Goal: Use online tool/utility: Utilize a website feature to perform a specific function

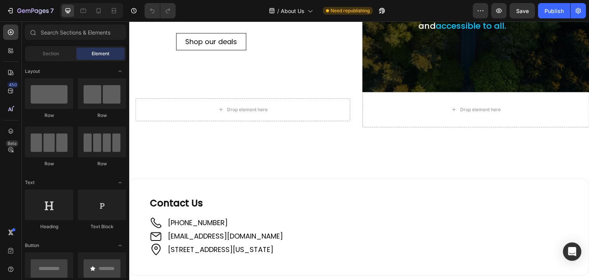
scroll to position [268, 0]
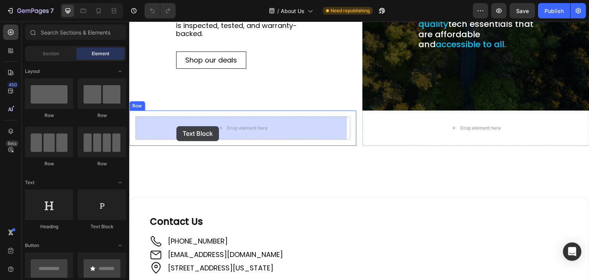
drag, startPoint x: 222, startPoint y: 233, endPoint x: 176, endPoint y: 126, distance: 116.0
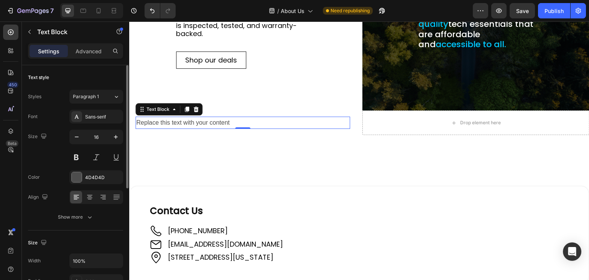
scroll to position [77, 0]
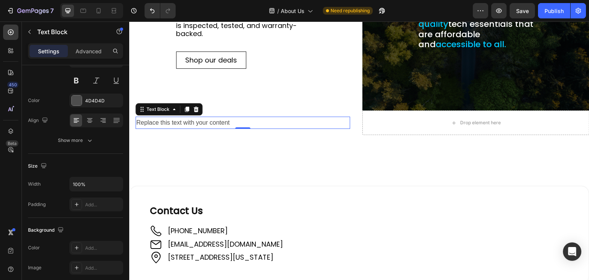
click at [280, 124] on div "Replace this text with your content" at bounding box center [242, 122] width 215 height 13
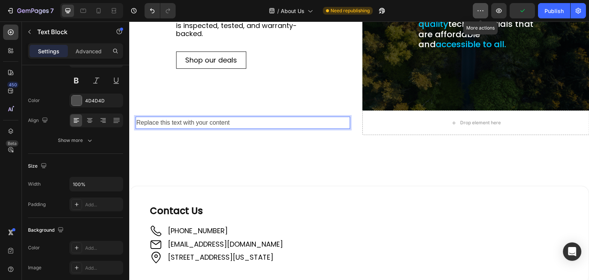
click at [481, 10] on icon "button" at bounding box center [480, 11] width 8 height 8
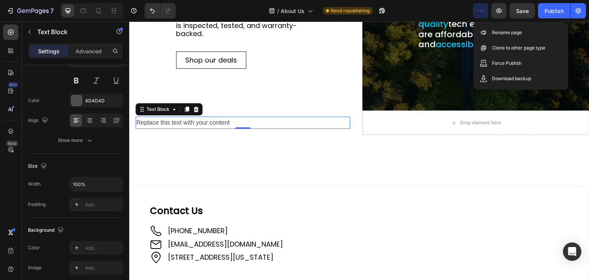
click at [481, 10] on icon "button" at bounding box center [480, 11] width 8 height 8
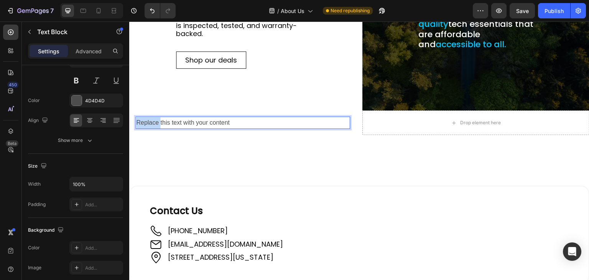
click at [153, 120] on p "Replace this text with your content" at bounding box center [242, 122] width 213 height 11
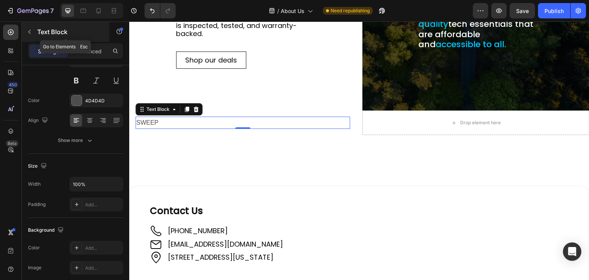
click at [31, 28] on button "button" at bounding box center [29, 32] width 12 height 12
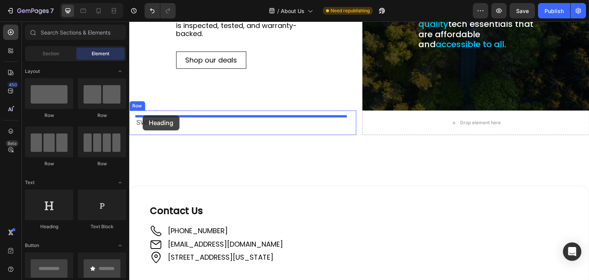
drag, startPoint x: 173, startPoint y: 235, endPoint x: 143, endPoint y: 115, distance: 123.7
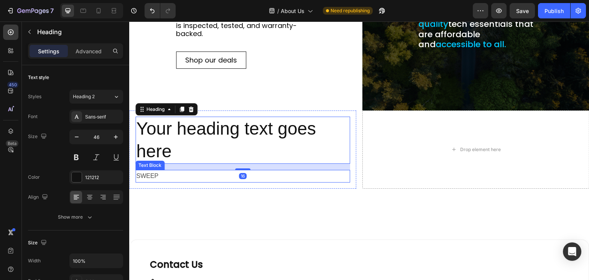
click at [154, 174] on p "SWEEP" at bounding box center [242, 176] width 213 height 11
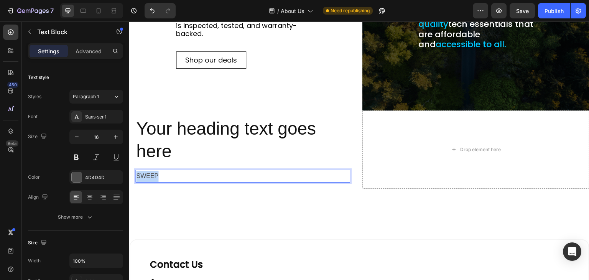
click at [154, 174] on p "SWEEP" at bounding box center [242, 176] width 213 height 11
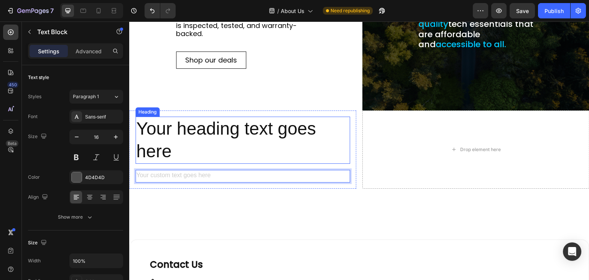
click at [157, 139] on h2 "Your heading text goes here" at bounding box center [242, 140] width 215 height 48
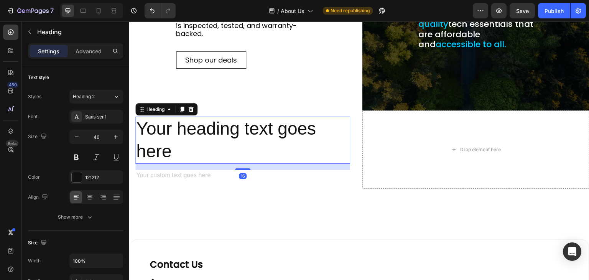
click at [157, 139] on h2 "Your heading text goes here" at bounding box center [242, 140] width 215 height 48
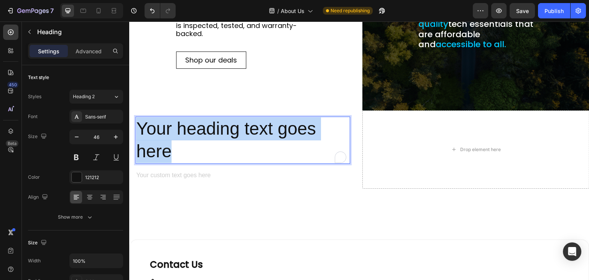
click at [157, 139] on p "Your heading text goes here" at bounding box center [242, 140] width 213 height 46
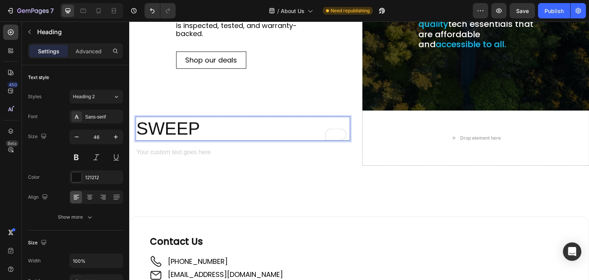
click at [159, 130] on p "SWEEP" at bounding box center [242, 128] width 213 height 23
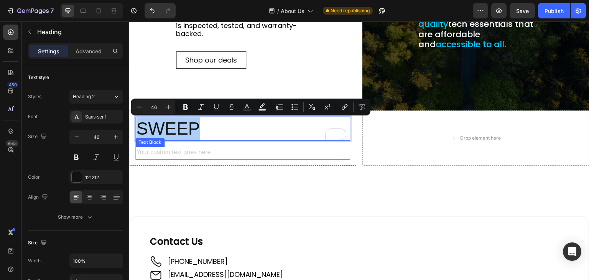
click at [202, 154] on div "Rich Text Editor. Editing area: main" at bounding box center [242, 153] width 215 height 13
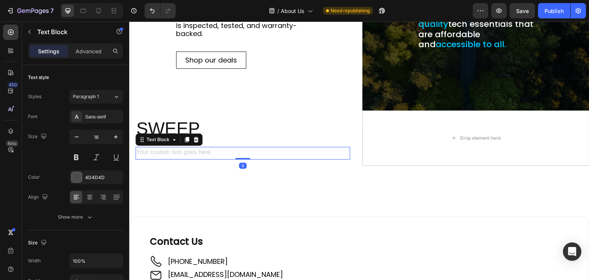
click at [208, 152] on div "Rich Text Editor. Editing area: main" at bounding box center [242, 153] width 215 height 13
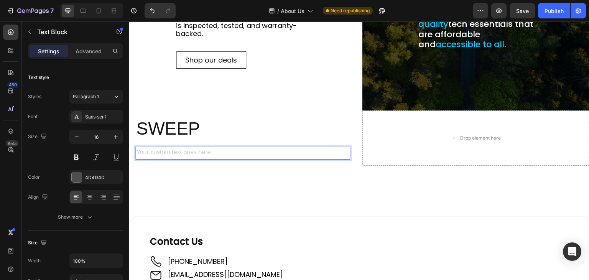
click at [208, 152] on div "Rich Text Editor. Editing area: main" at bounding box center [242, 153] width 215 height 13
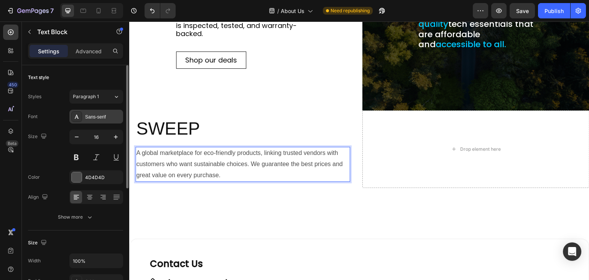
click at [100, 119] on div "Sans-serif" at bounding box center [103, 116] width 36 height 7
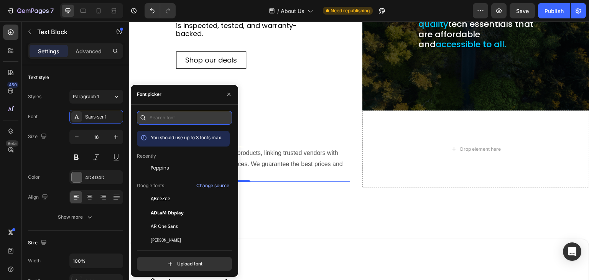
click at [189, 118] on input "text" at bounding box center [184, 118] width 95 height 14
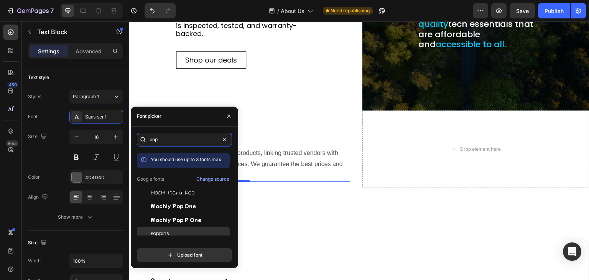
type input "pop"
click at [180, 232] on div "Poppins" at bounding box center [189, 233] width 77 height 7
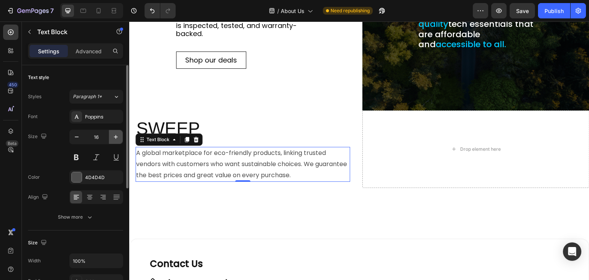
click at [115, 135] on icon "button" at bounding box center [116, 137] width 8 height 8
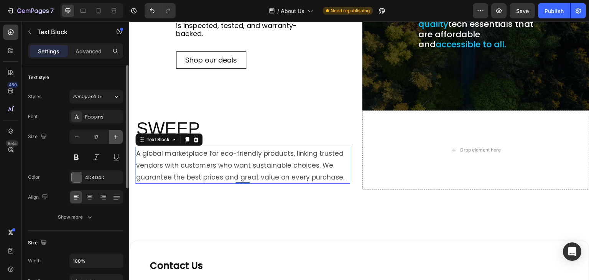
click at [115, 134] on icon "button" at bounding box center [116, 137] width 8 height 8
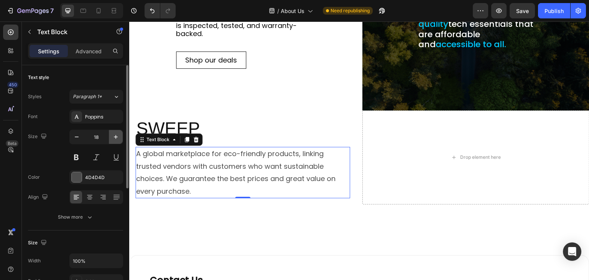
click at [115, 134] on icon "button" at bounding box center [116, 137] width 8 height 8
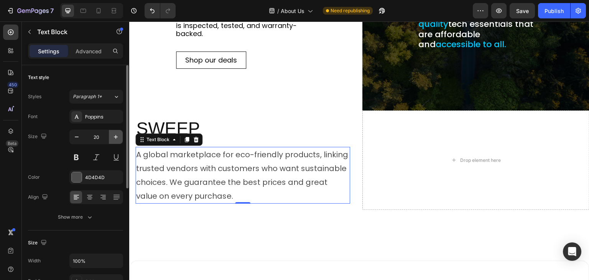
click at [115, 134] on icon "button" at bounding box center [116, 137] width 8 height 8
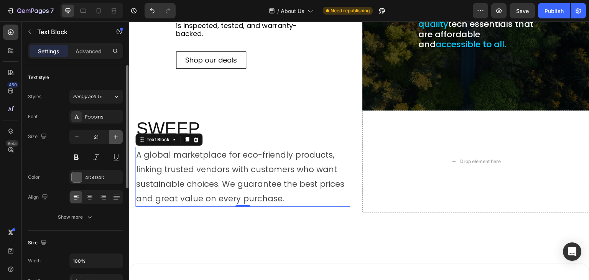
click at [115, 134] on icon "button" at bounding box center [116, 137] width 8 height 8
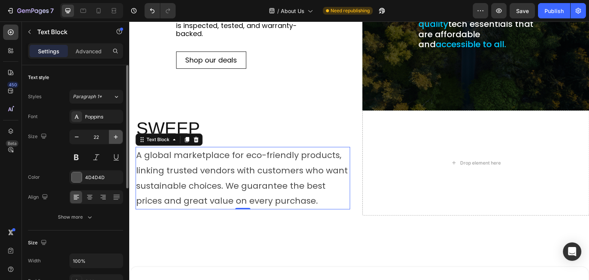
click at [115, 133] on icon "button" at bounding box center [116, 137] width 8 height 8
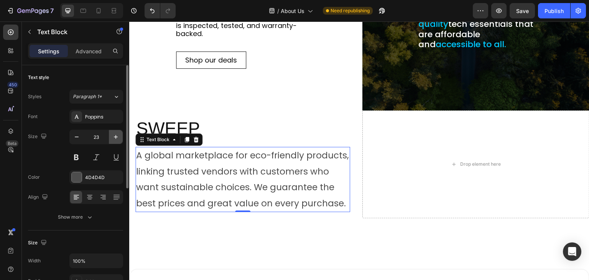
click at [115, 133] on icon "button" at bounding box center [116, 137] width 8 height 8
type input "24"
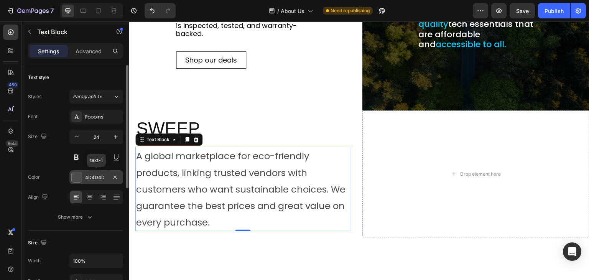
click at [100, 177] on div "4D4D4D" at bounding box center [96, 177] width 22 height 7
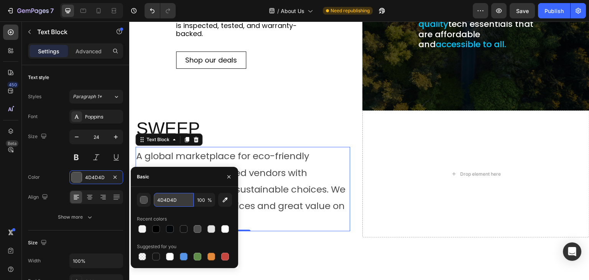
click at [158, 198] on input "4D4D4D" at bounding box center [174, 200] width 40 height 14
type input "fff"
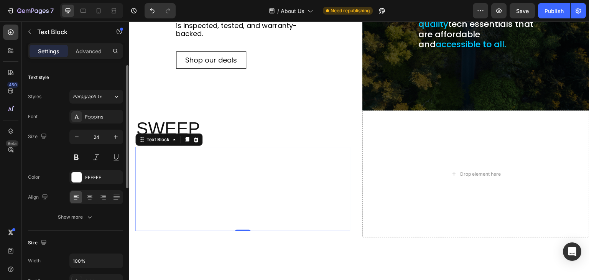
click at [54, 164] on div "Font Poppins Size 24 Color FFFFFF Align Show more" at bounding box center [75, 167] width 95 height 114
click at [86, 215] on icon "button" at bounding box center [90, 217] width 8 height 8
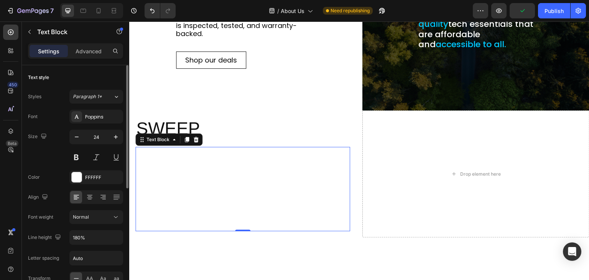
scroll to position [38, 0]
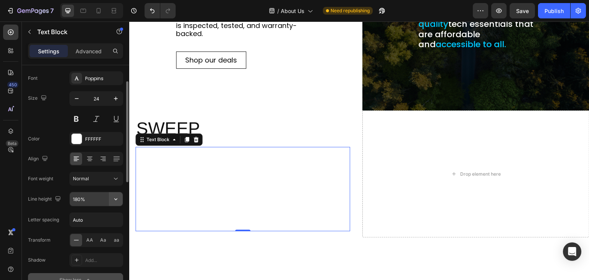
click at [115, 200] on icon "button" at bounding box center [116, 199] width 8 height 8
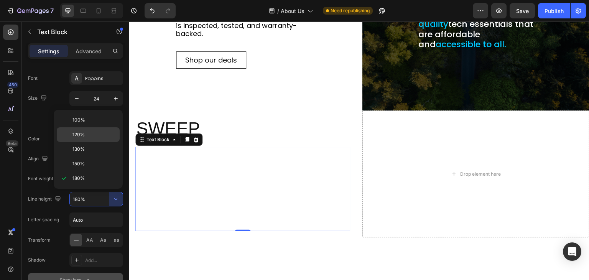
click at [88, 133] on p "120%" at bounding box center [94, 134] width 44 height 7
type input "120%"
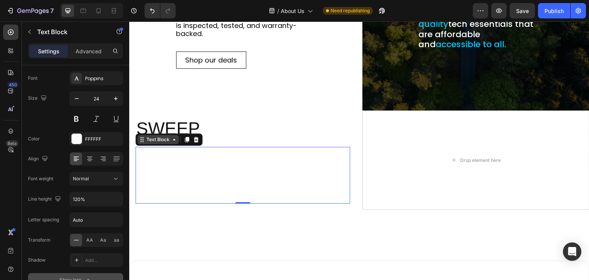
click at [168, 141] on div "Text Block" at bounding box center [158, 139] width 26 height 7
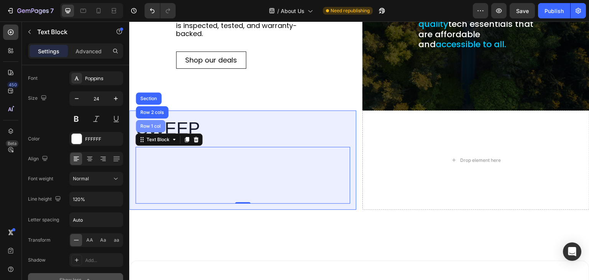
click at [148, 125] on div "Row 1 col" at bounding box center [150, 126] width 23 height 5
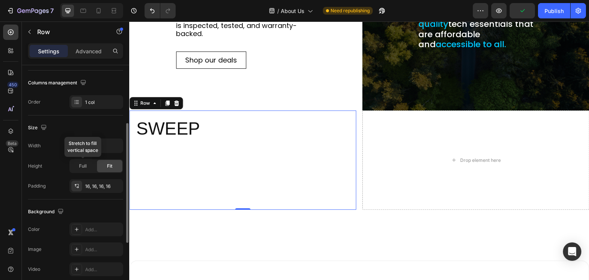
scroll to position [77, 0]
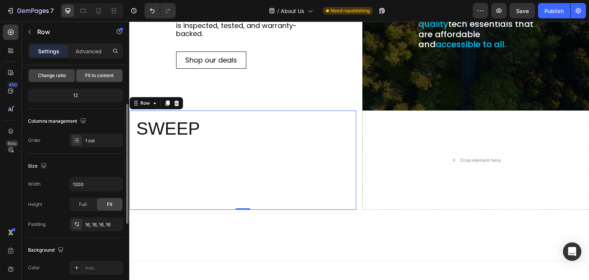
click at [93, 74] on span "Fit to content" at bounding box center [99, 75] width 28 height 7
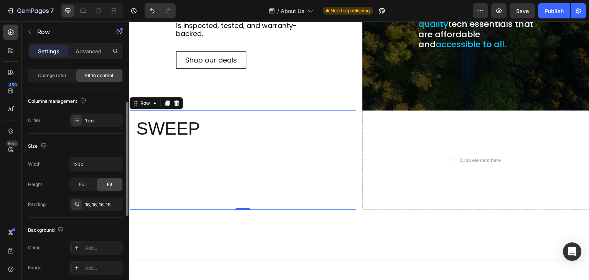
scroll to position [153, 0]
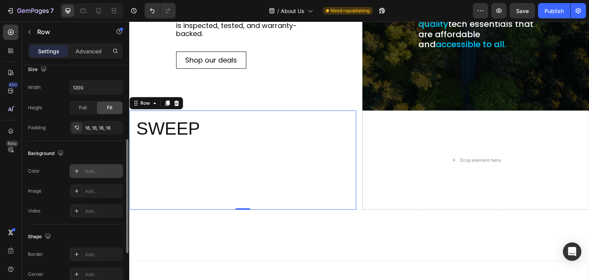
click at [91, 168] on div "Add..." at bounding box center [103, 171] width 36 height 7
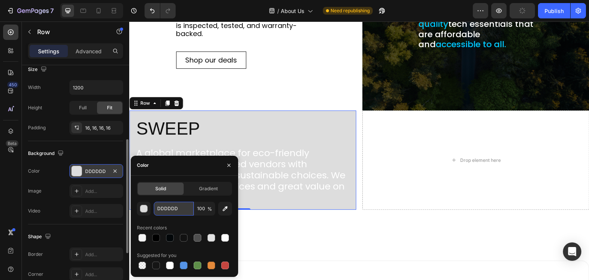
click at [161, 210] on input "DDDDDD" at bounding box center [174, 209] width 40 height 14
type input "000"
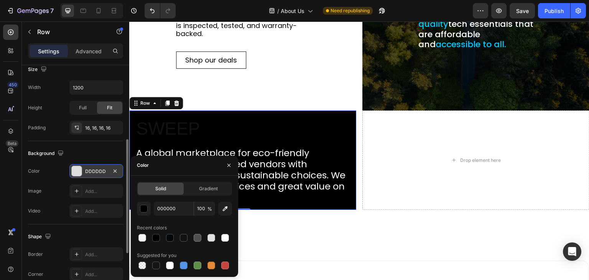
click at [58, 164] on div "Color DDDDDD" at bounding box center [75, 171] width 95 height 14
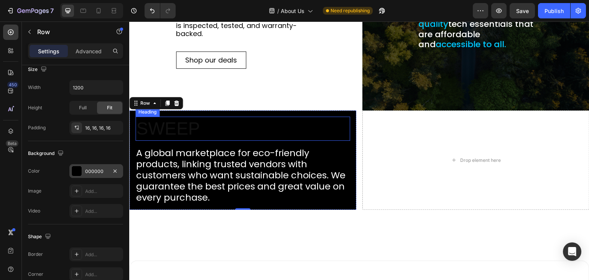
click at [161, 128] on p "SWEEP" at bounding box center [242, 128] width 213 height 23
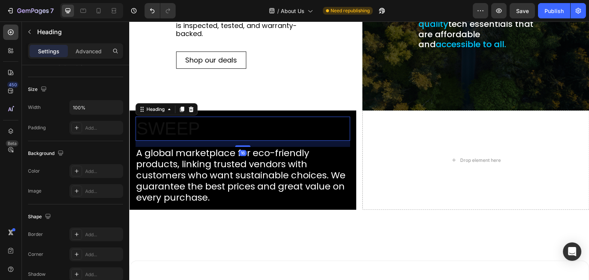
scroll to position [0, 0]
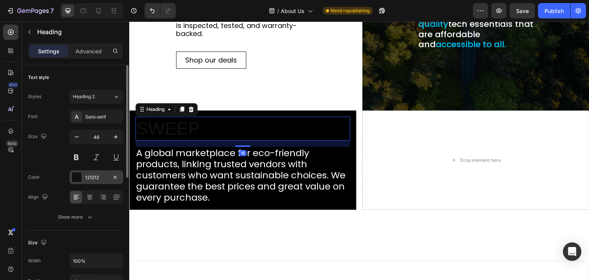
click at [89, 175] on div "121212" at bounding box center [96, 177] width 22 height 7
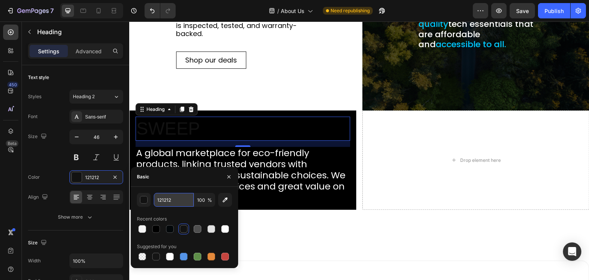
click at [179, 197] on input "121212" at bounding box center [174, 200] width 40 height 14
type input "fff"
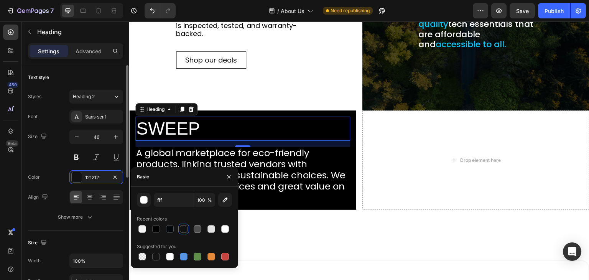
click at [48, 168] on div "Font Sans-serif Size 46 Color 121212 Align Show more" at bounding box center [75, 167] width 95 height 114
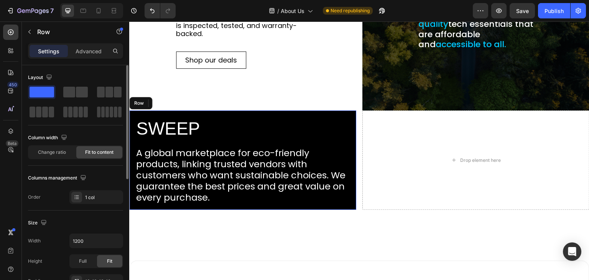
click at [133, 114] on div "SWEEP Heading 16 A global marketplace for eco-friendly products, linking truste…" at bounding box center [242, 160] width 227 height 100
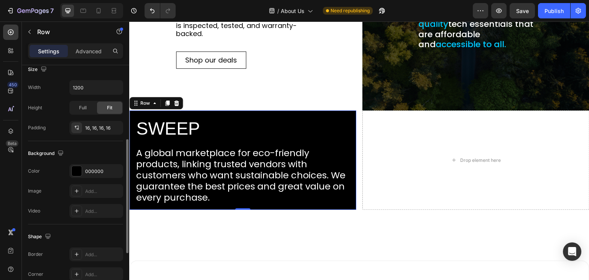
scroll to position [77, 0]
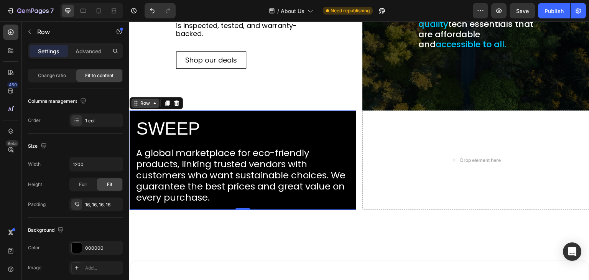
click at [155, 100] on icon at bounding box center [154, 103] width 6 height 6
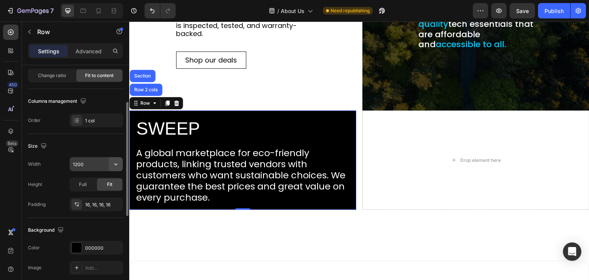
click at [110, 164] on button "button" at bounding box center [116, 164] width 14 height 14
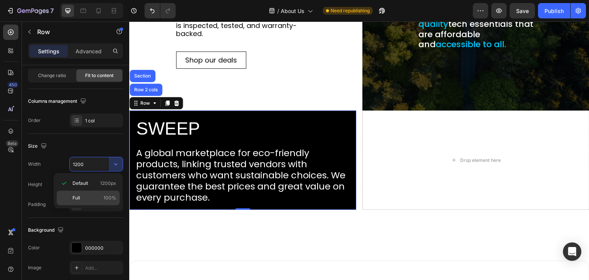
click at [85, 199] on p "Full 100%" at bounding box center [94, 197] width 44 height 7
type input "100%"
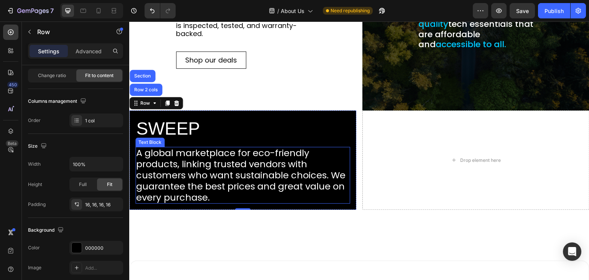
click at [150, 148] on p "A global marketplace for eco-friendly products, linking trusted vendors with cu…" at bounding box center [242, 175] width 213 height 55
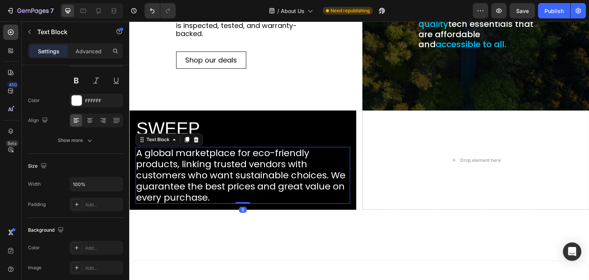
scroll to position [0, 0]
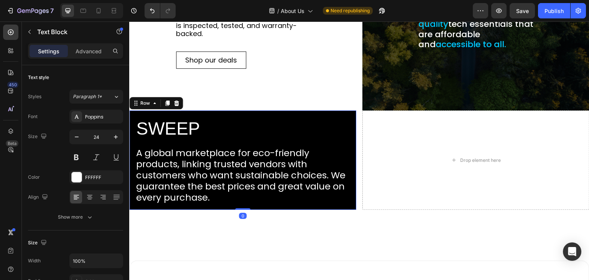
click at [247, 113] on div "SWEEP Heading A global marketplace for eco-friendly products, linking trusted v…" at bounding box center [242, 160] width 227 height 100
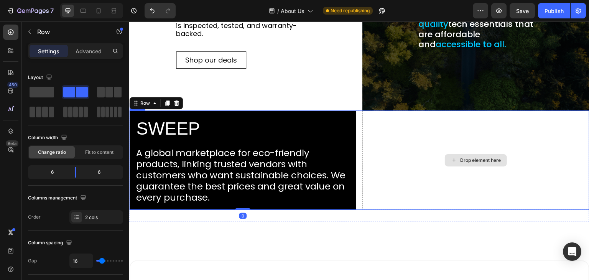
click at [375, 130] on div "Drop element here" at bounding box center [475, 160] width 227 height 100
